Goal: Transaction & Acquisition: Purchase product/service

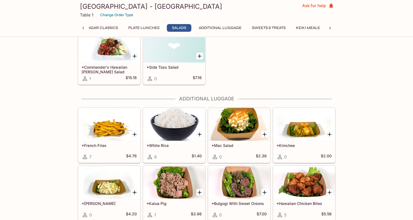
scroll to position [493, 0]
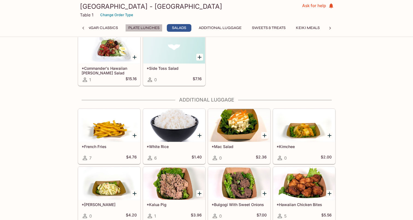
click at [147, 29] on button "Plate Lunches" at bounding box center [143, 28] width 37 height 8
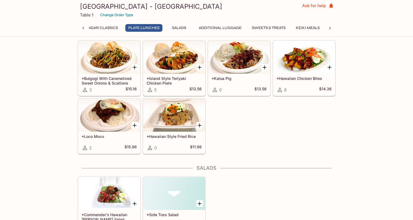
scroll to position [328, 0]
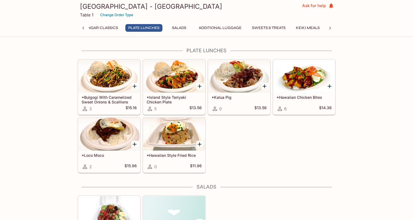
click at [168, 95] on h5 "*Island Style Teriyaki Chicken Plate" at bounding box center [174, 99] width 55 height 9
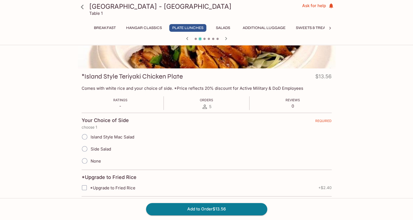
scroll to position [55, 0]
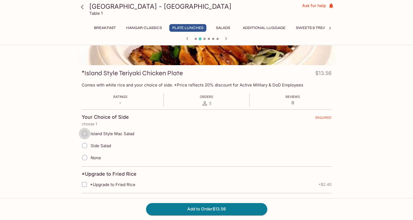
click at [84, 133] on input "Island Style Mac Salad" at bounding box center [84, 133] width 11 height 11
radio input "true"
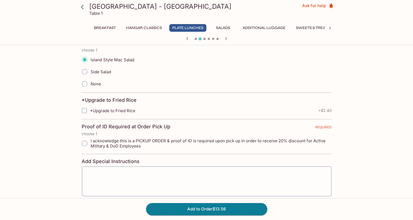
scroll to position [137, 0]
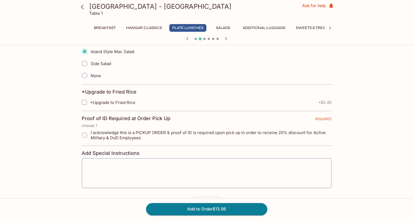
click at [84, 134] on input "I acknowledge this is a PICKUP ORDER & proof of ID is required upon pick up in …" at bounding box center [84, 134] width 11 height 11
radio input "true"
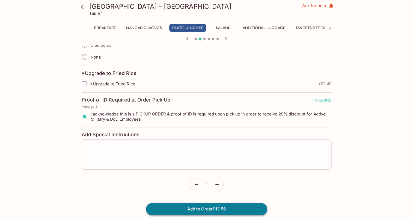
click at [208, 210] on button "Add to Order $13.56" at bounding box center [206, 209] width 121 height 12
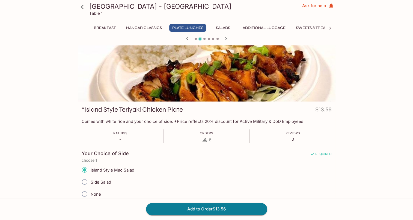
scroll to position [0, 0]
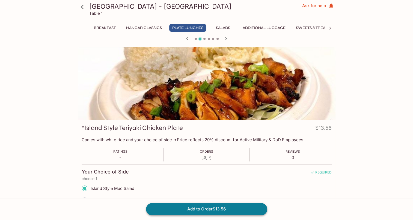
click at [197, 209] on button "Add to Order $13.56" at bounding box center [206, 209] width 121 height 12
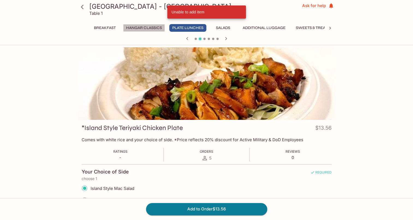
click at [148, 28] on button "Hangar Classics" at bounding box center [144, 28] width 42 height 8
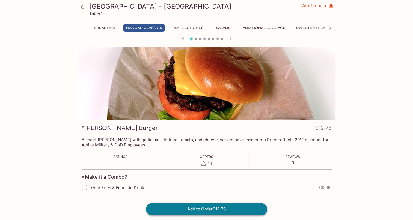
click at [210, 208] on button "Add to Order $12.76" at bounding box center [206, 209] width 121 height 12
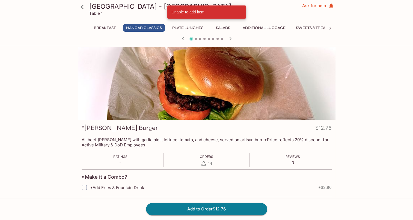
click at [84, 187] on input "*Add Fries & Fountain Drink" at bounding box center [84, 187] width 11 height 11
checkbox input "true"
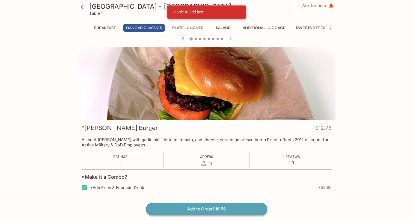
click at [198, 206] on button "Add to Order $16.56" at bounding box center [206, 209] width 121 height 12
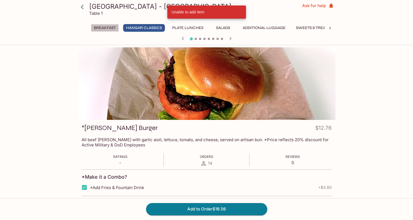
click at [113, 28] on button "Breakfast" at bounding box center [105, 28] width 28 height 8
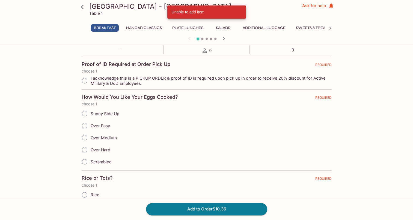
scroll to position [109, 0]
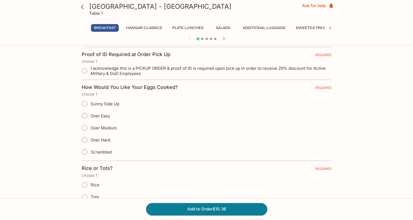
click at [84, 71] on input "I acknowledge this is a PICKUP ORDER & proof of ID is required upon pick up in …" at bounding box center [84, 70] width 11 height 11
radio input "true"
click at [83, 127] on input "Over Medium" at bounding box center [84, 127] width 11 height 11
radio input "true"
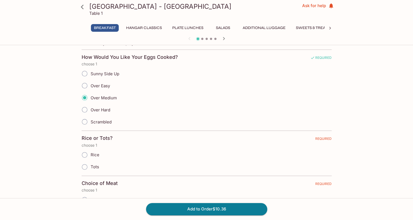
scroll to position [191, 0]
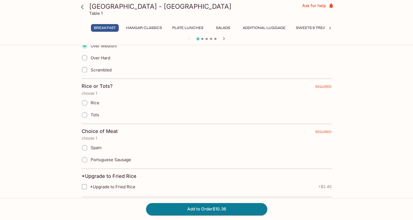
click at [84, 111] on input "Tots" at bounding box center [84, 114] width 11 height 11
radio input "true"
click at [85, 148] on input "Spam" at bounding box center [84, 147] width 11 height 11
radio input "true"
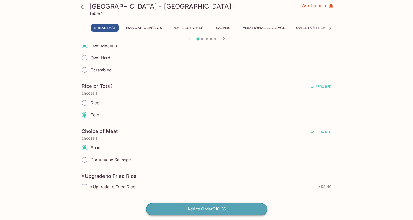
click at [184, 213] on button "Add to Order $10.36" at bounding box center [206, 209] width 121 height 12
